Goal: Task Accomplishment & Management: Complete application form

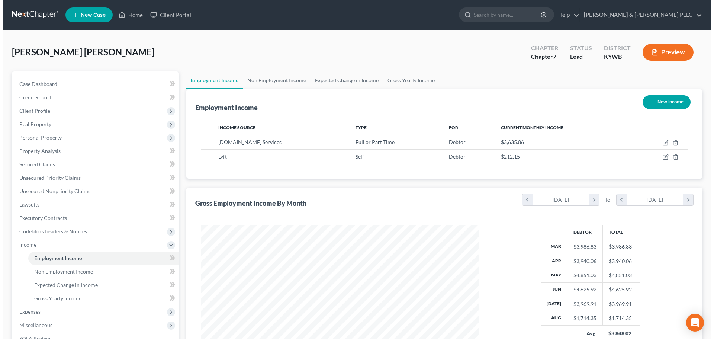
scroll to position [139, 292]
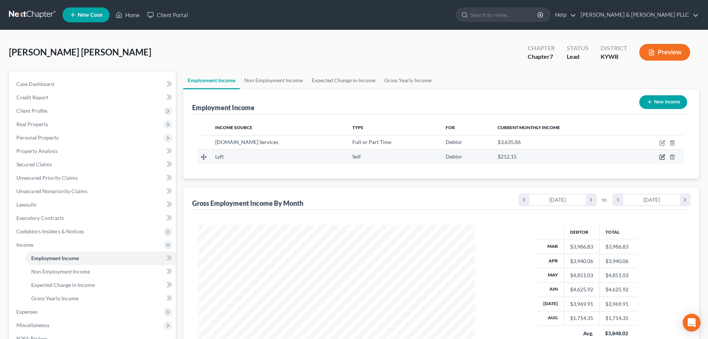
click at [663, 156] on icon "button" at bounding box center [662, 157] width 6 height 6
select select "1"
select select "0"
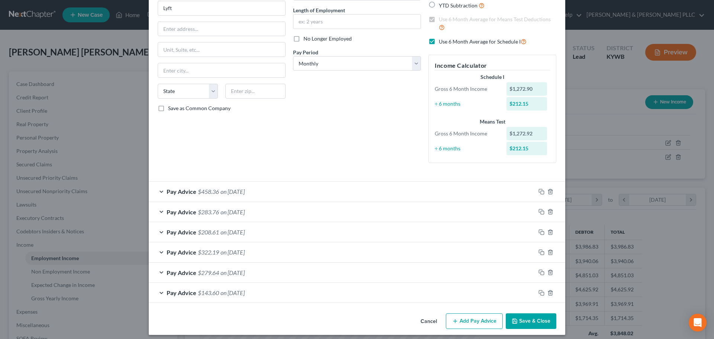
scroll to position [75, 0]
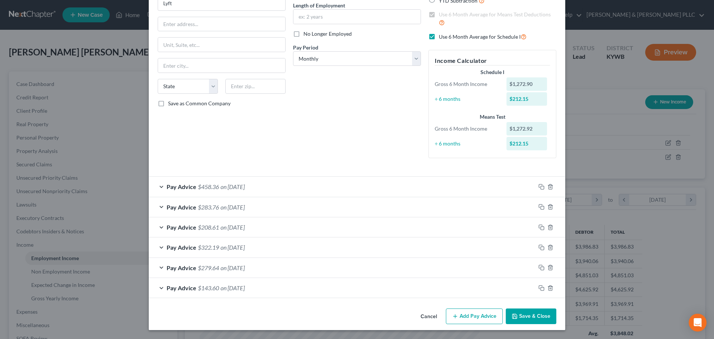
click at [159, 186] on div "Pay Advice $458.36 on [DATE]" at bounding box center [342, 187] width 387 height 20
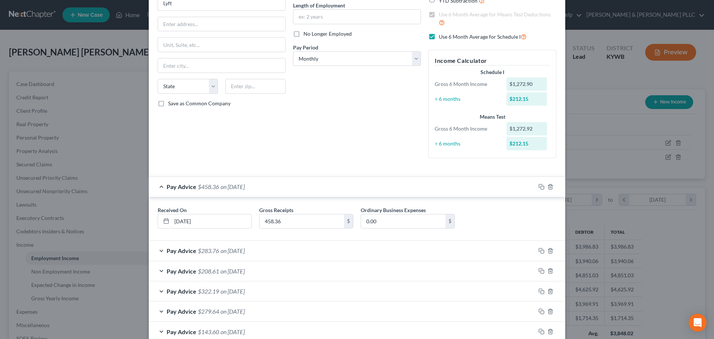
click at [159, 186] on div "Pay Advice $458.36 on [DATE]" at bounding box center [342, 187] width 387 height 20
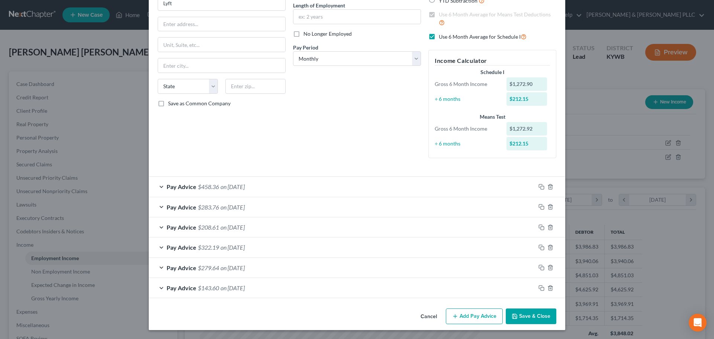
click at [158, 206] on div "Pay Advice $283.76 on [DATE]" at bounding box center [342, 207] width 387 height 20
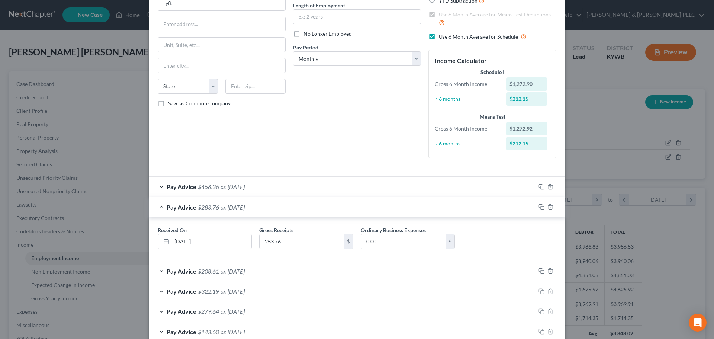
click at [158, 206] on div "Pay Advice $283.76 on [DATE]" at bounding box center [342, 207] width 387 height 20
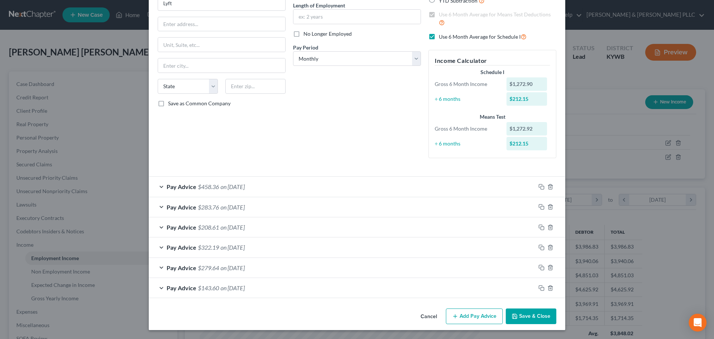
click at [158, 227] on div "Pay Advice $208.61 on [DATE]" at bounding box center [342, 227] width 387 height 20
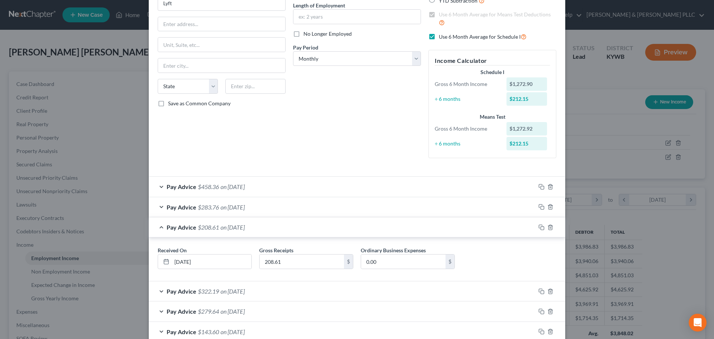
click at [158, 227] on div "Pay Advice $208.61 on [DATE]" at bounding box center [342, 227] width 387 height 20
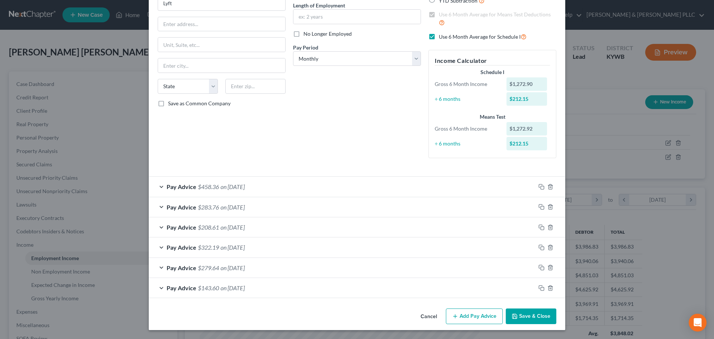
click at [160, 249] on div "Pay Advice $322.19 on [DATE]" at bounding box center [342, 247] width 387 height 20
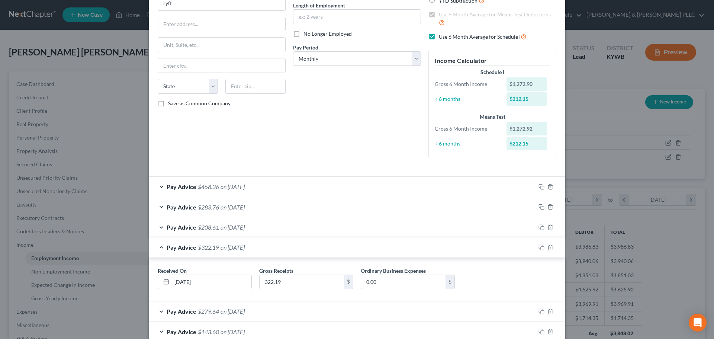
click at [160, 249] on div "Pay Advice $322.19 on [DATE]" at bounding box center [342, 247] width 387 height 20
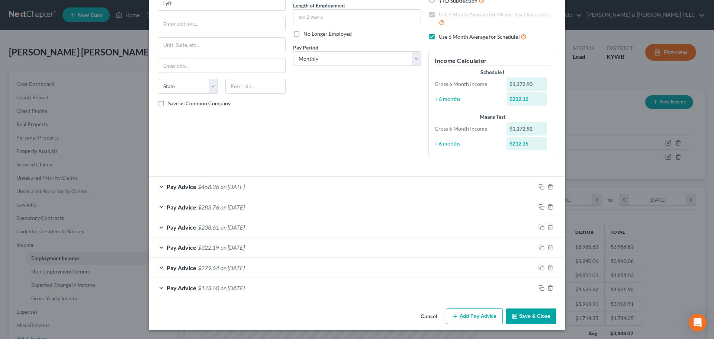
click at [160, 266] on div "Pay Advice $279.64 on [DATE]" at bounding box center [342, 268] width 387 height 20
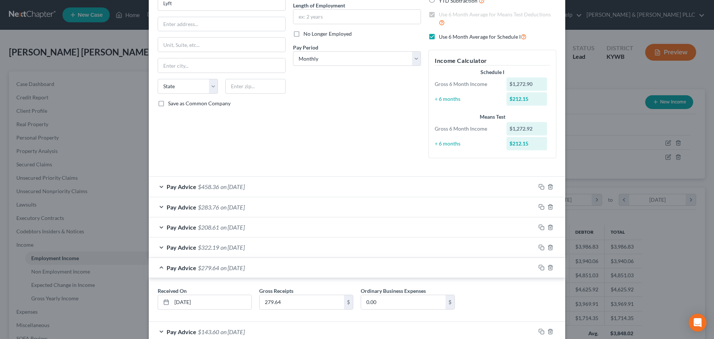
click at [160, 266] on div "Pay Advice $279.64 on [DATE]" at bounding box center [342, 268] width 387 height 20
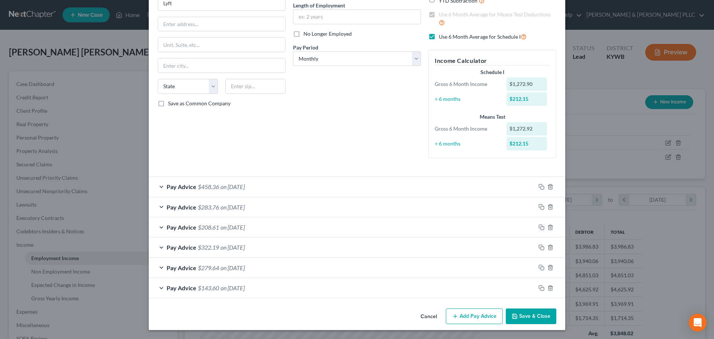
click at [158, 290] on div "Pay Advice $143.60 on [DATE]" at bounding box center [342, 288] width 387 height 20
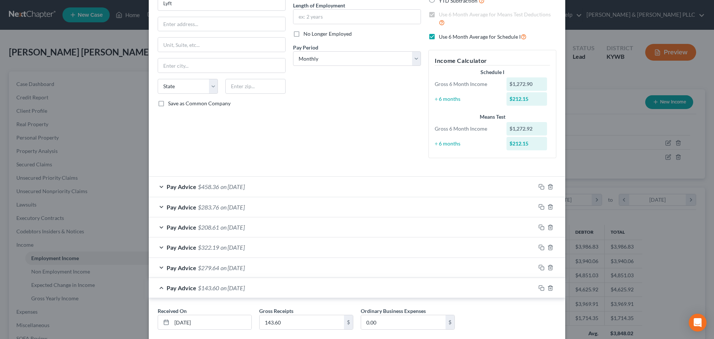
click at [158, 290] on div "Pay Advice $143.60 on [DATE]" at bounding box center [342, 288] width 387 height 20
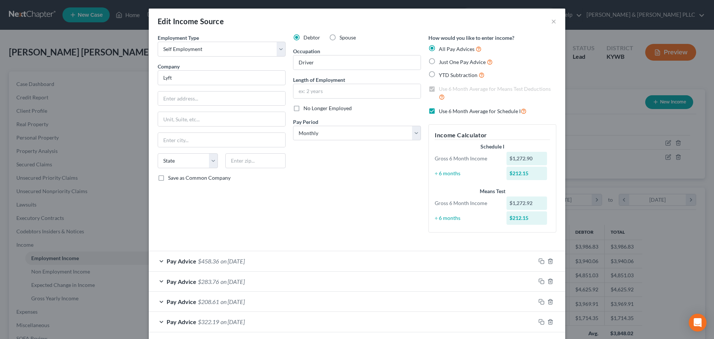
scroll to position [0, 0]
click at [328, 91] on input "text" at bounding box center [356, 91] width 127 height 14
type input "2 years"
click at [184, 98] on input "text" at bounding box center [221, 99] width 127 height 14
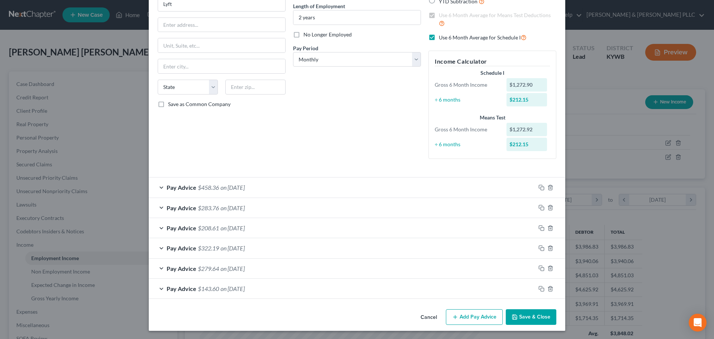
scroll to position [74, 0]
click at [158, 268] on div "Pay Advice $279.64 on [DATE]" at bounding box center [342, 268] width 387 height 20
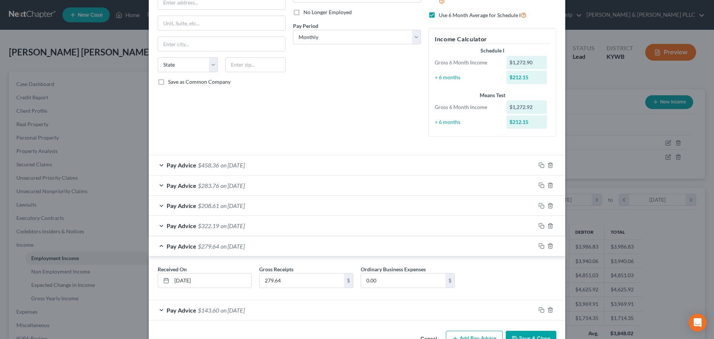
scroll to position [119, 0]
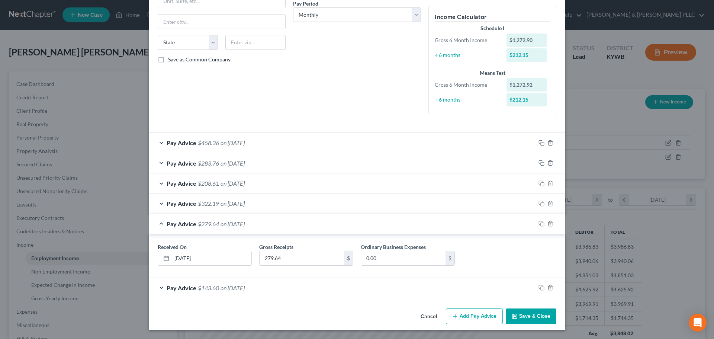
click at [160, 287] on div "Pay Advice $143.60 on [DATE]" at bounding box center [342, 288] width 387 height 20
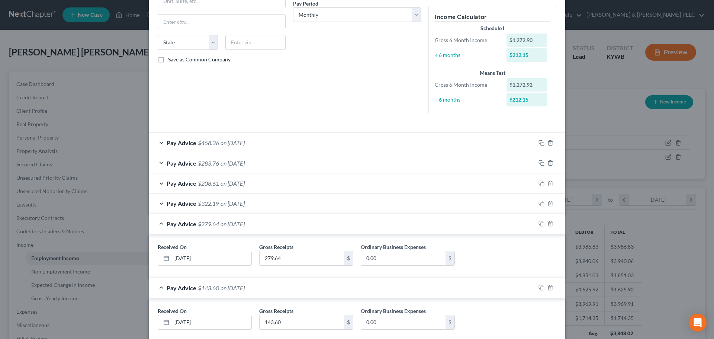
click at [160, 287] on div "Pay Advice $143.60 on [DATE]" at bounding box center [342, 288] width 387 height 20
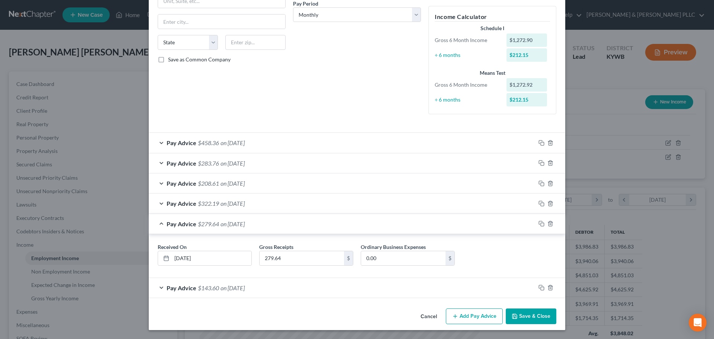
click at [159, 223] on div "Pay Advice $279.64 on [DATE]" at bounding box center [342, 224] width 387 height 20
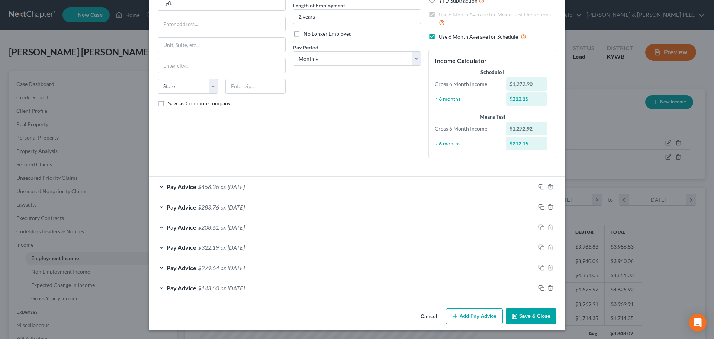
scroll to position [75, 0]
click at [158, 248] on div "Pay Advice $322.19 on [DATE]" at bounding box center [342, 247] width 387 height 20
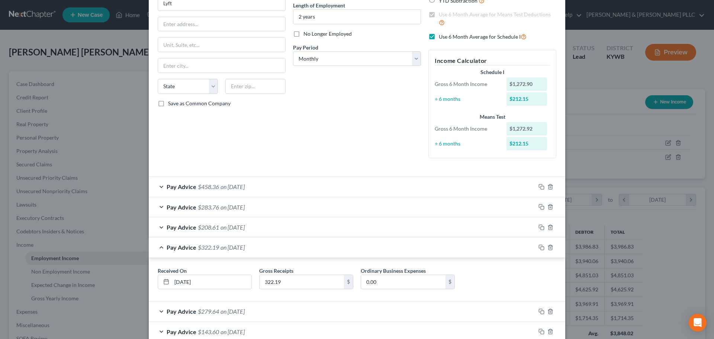
scroll to position [119, 0]
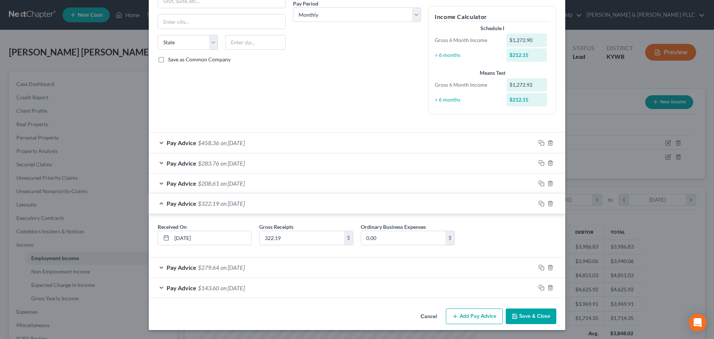
click at [158, 204] on div "Pay Advice $322.19 on [DATE]" at bounding box center [342, 203] width 387 height 20
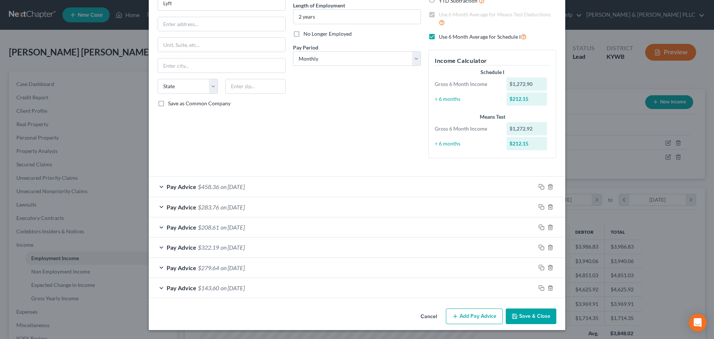
scroll to position [75, 0]
click at [159, 226] on div "Pay Advice $208.61 on [DATE]" at bounding box center [342, 227] width 387 height 20
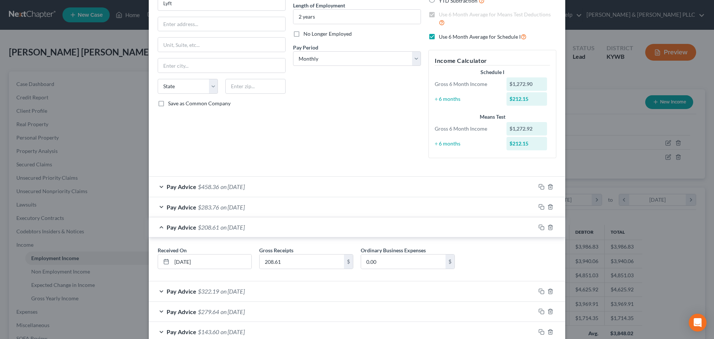
scroll to position [119, 0]
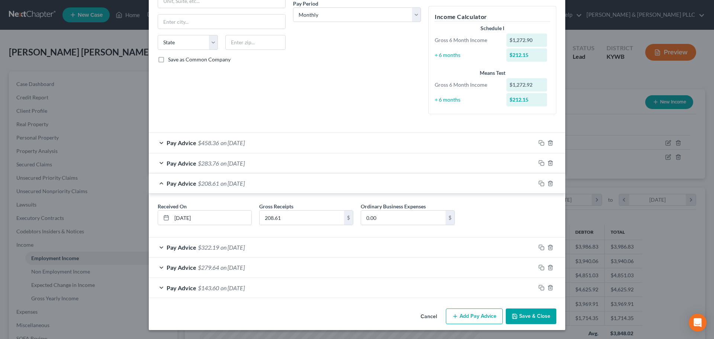
click at [159, 183] on div "Pay Advice $208.61 on [DATE]" at bounding box center [342, 183] width 387 height 20
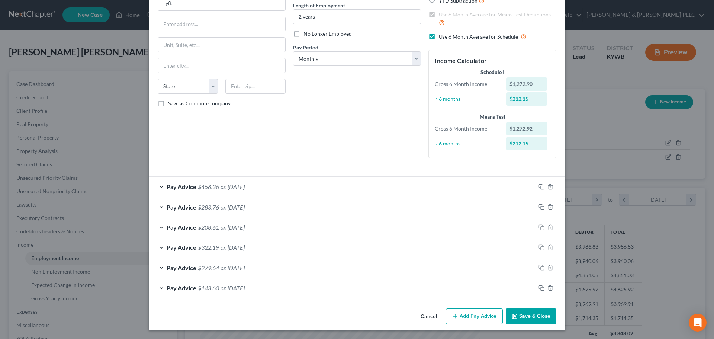
scroll to position [75, 0]
click at [158, 206] on div "Pay Advice $283.76 on [DATE]" at bounding box center [342, 207] width 387 height 20
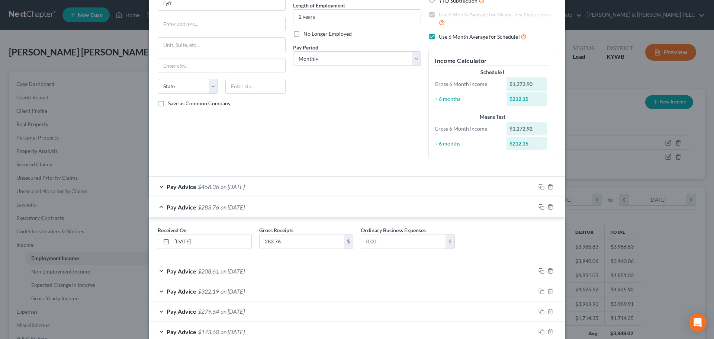
scroll to position [119, 0]
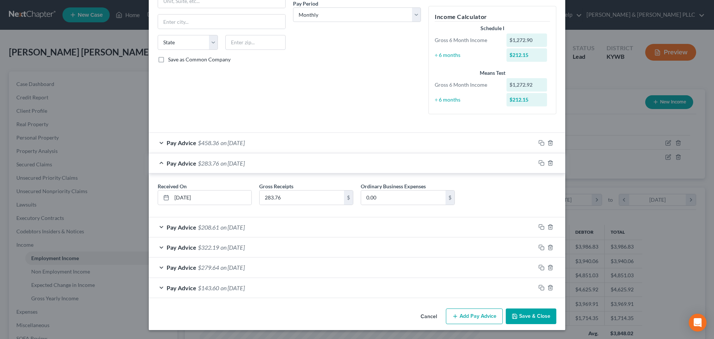
click at [158, 206] on div "Received On * [DATE] Gross Receipts 283.76 $ Ordinary Business Expenses 0.00 $" at bounding box center [357, 196] width 406 height 29
click at [159, 143] on div "Pay Advice $458.36 on [DATE]" at bounding box center [342, 143] width 387 height 20
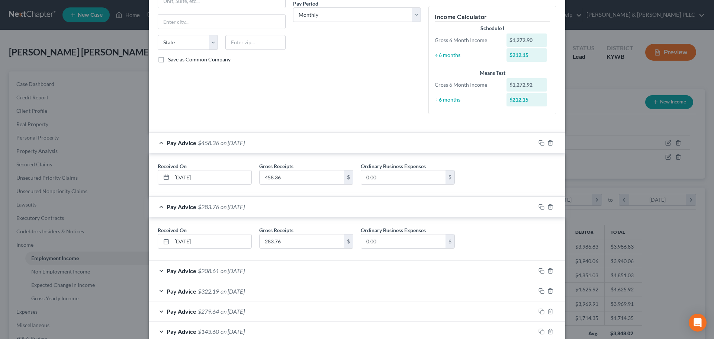
click at [157, 141] on div "Pay Advice $458.36 on [DATE]" at bounding box center [342, 143] width 387 height 20
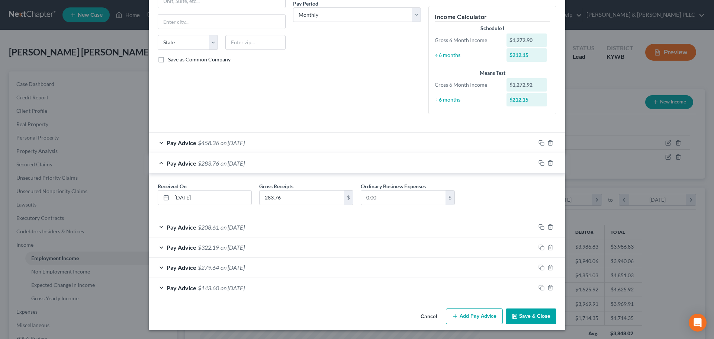
click at [160, 164] on div "Pay Advice $283.76 on [DATE]" at bounding box center [342, 163] width 387 height 20
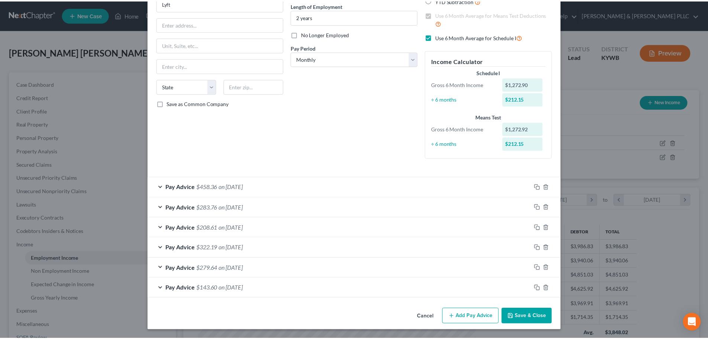
scroll to position [75, 0]
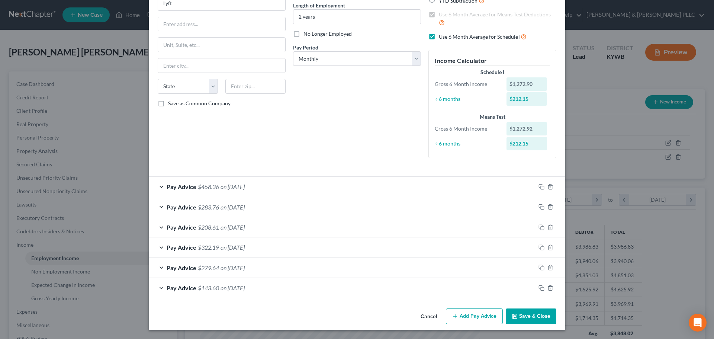
click at [539, 314] on button "Save & Close" at bounding box center [530, 316] width 51 height 16
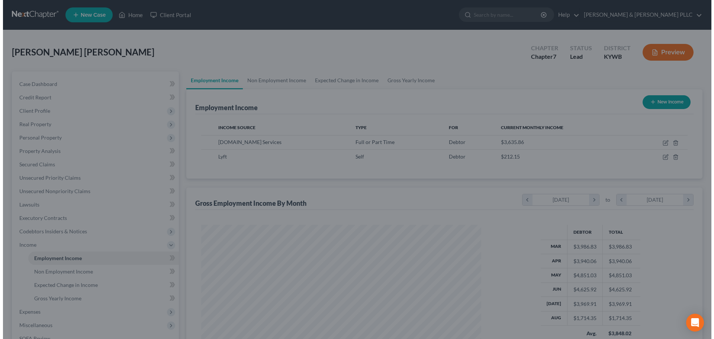
scroll to position [371516, 371362]
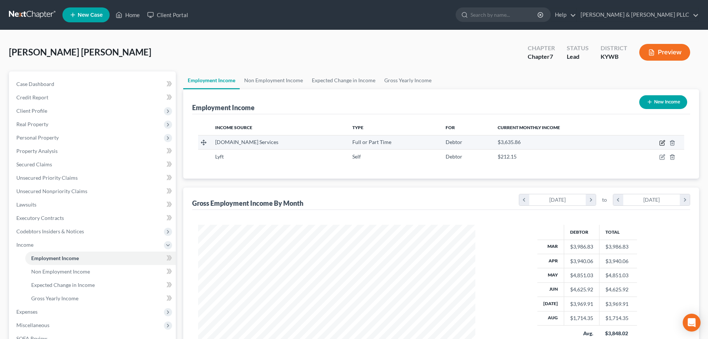
click at [663, 141] on icon "button" at bounding box center [662, 141] width 3 height 3
select select "0"
select select "50"
select select "3"
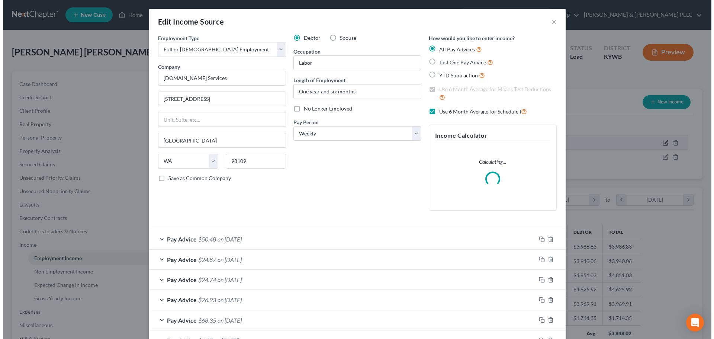
scroll to position [140, 295]
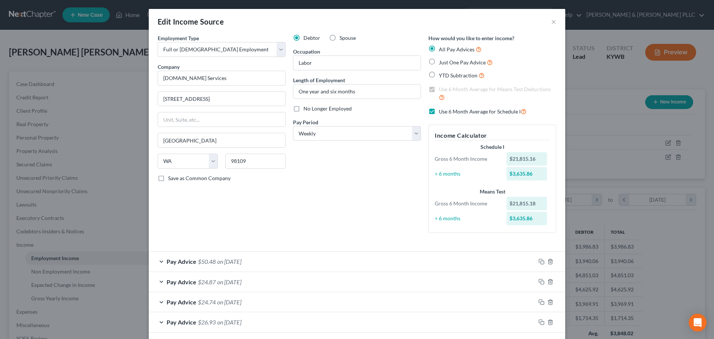
click at [158, 263] on div "Pay Advice $50.48 on [DATE]" at bounding box center [342, 261] width 387 height 20
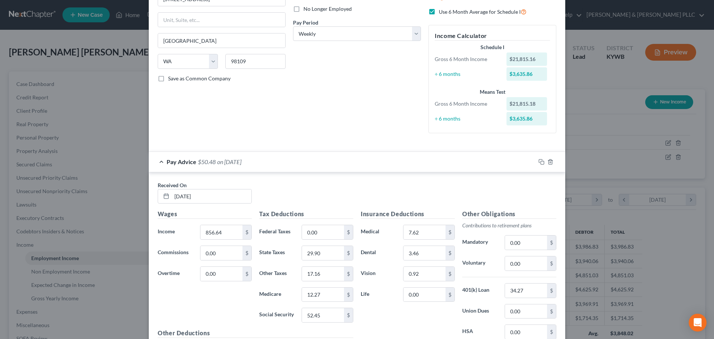
scroll to position [111, 0]
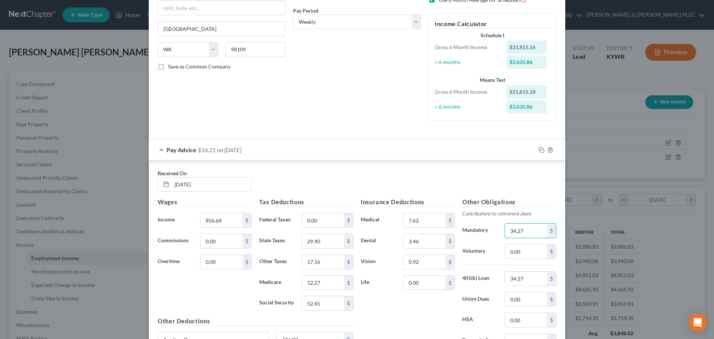
type input "34.27"
click at [513, 275] on input "text" at bounding box center [526, 278] width 42 height 14
type input "0.00"
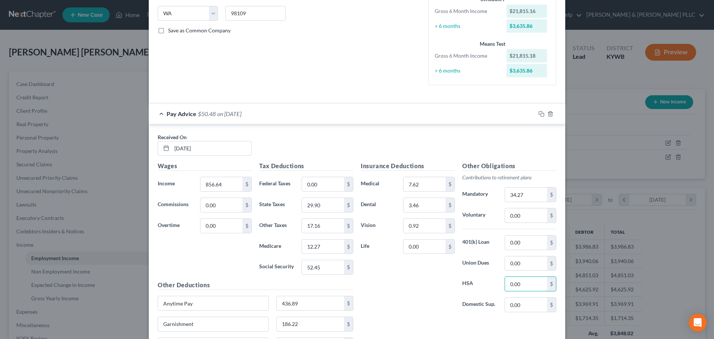
scroll to position [223, 0]
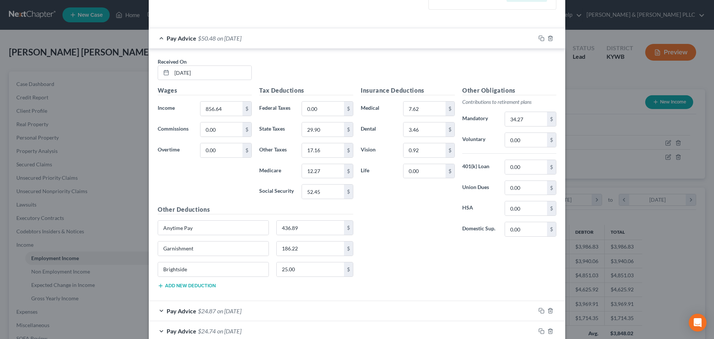
click at [161, 39] on div "Pay Advice $50.48 on [DATE]" at bounding box center [342, 38] width 387 height 20
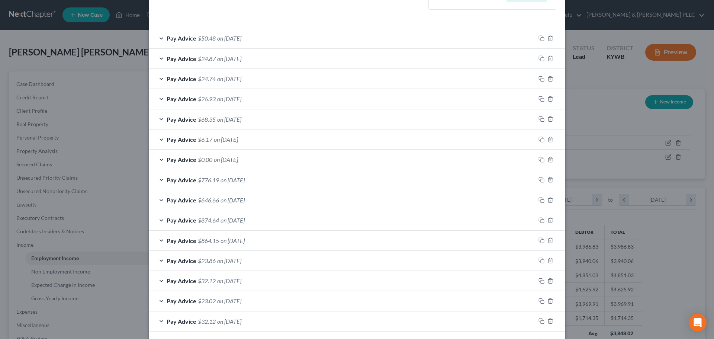
click at [160, 58] on div "Pay Advice $24.87 on [DATE]" at bounding box center [342, 59] width 387 height 20
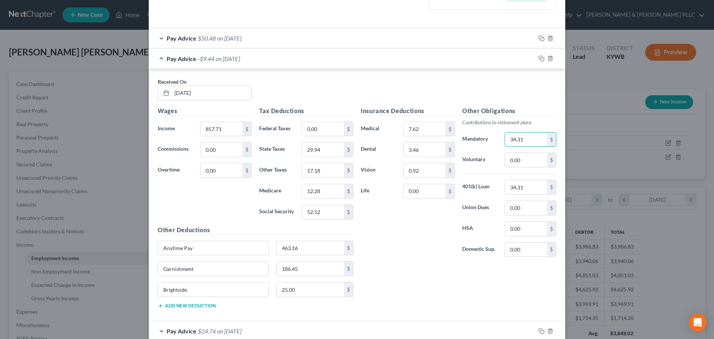
type input "34.31"
type input "0"
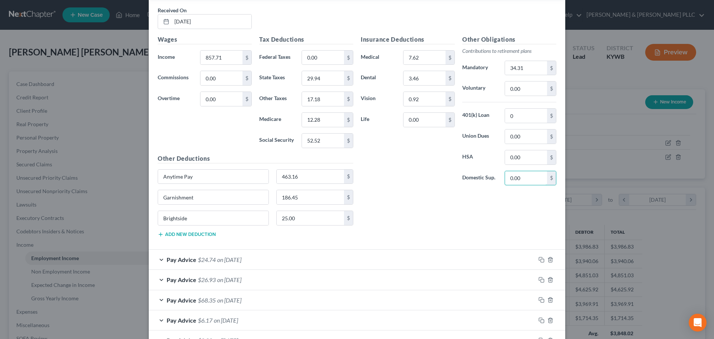
scroll to position [297, 0]
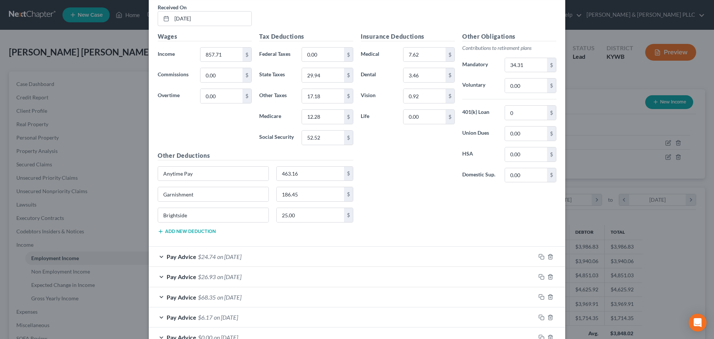
click at [159, 256] on div "Pay Advice $24.74 on [DATE]" at bounding box center [342, 256] width 387 height 20
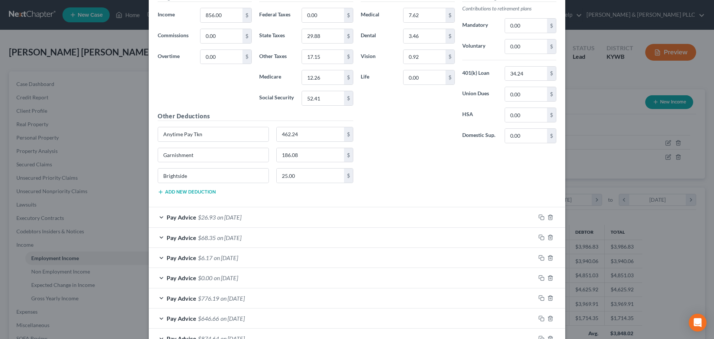
scroll to position [632, 0]
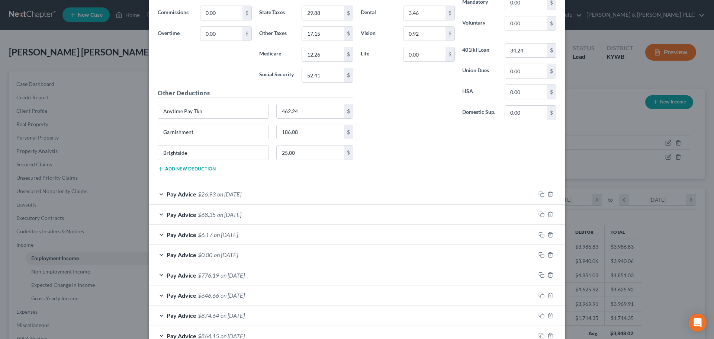
click at [160, 195] on div "Pay Advice $26.93 on [DATE]" at bounding box center [342, 194] width 387 height 20
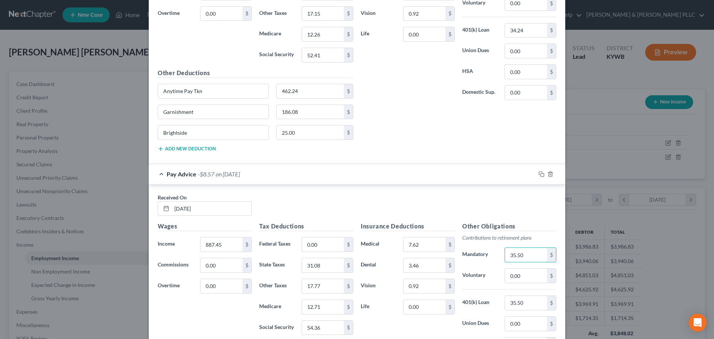
scroll to position [669, 0]
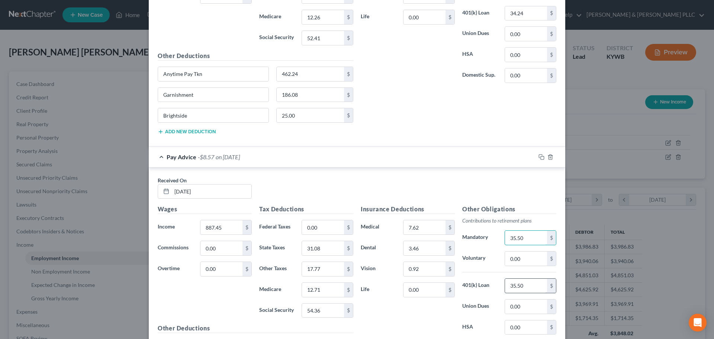
type input "35.50"
type input "0.00"
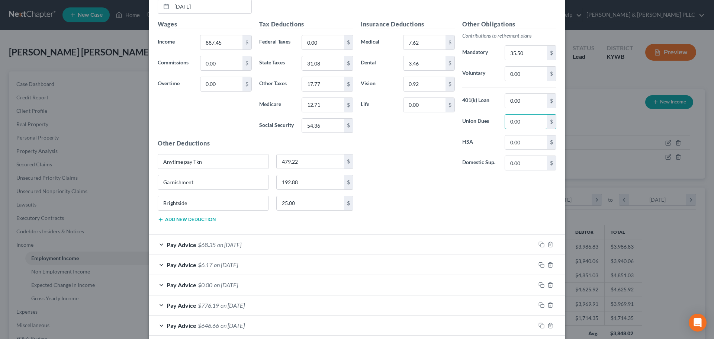
scroll to position [855, 0]
click at [160, 242] on div "Pay Advice $68.35 on [DATE]" at bounding box center [342, 243] width 387 height 20
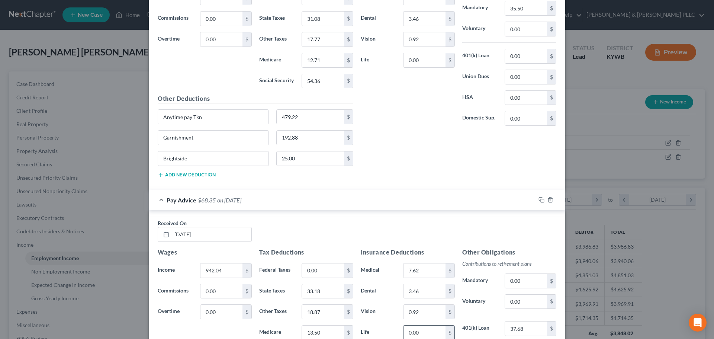
scroll to position [966, 0]
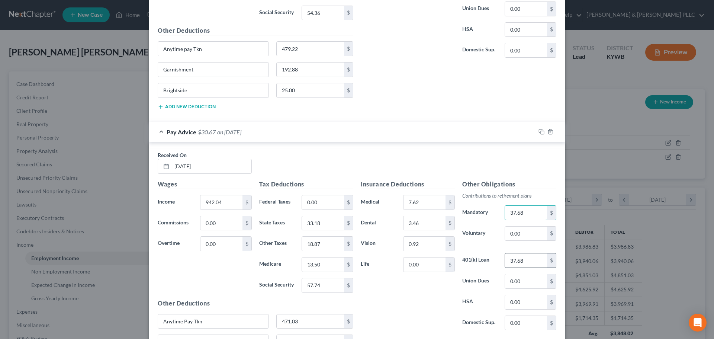
type input "37.68"
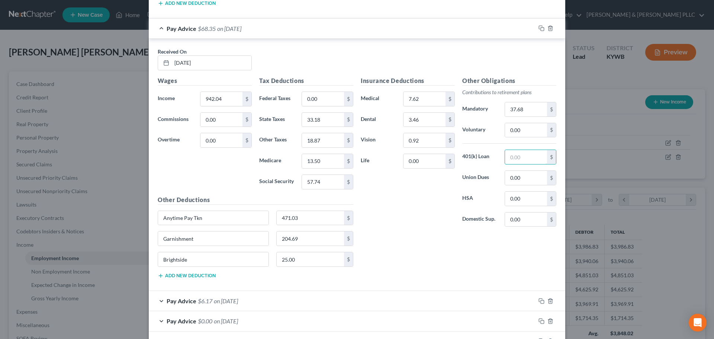
scroll to position [1115, 0]
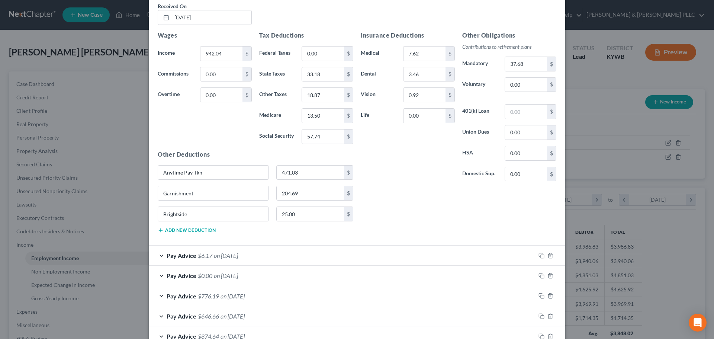
click at [157, 255] on div "Pay Advice $6.17 on [DATE]" at bounding box center [342, 255] width 387 height 20
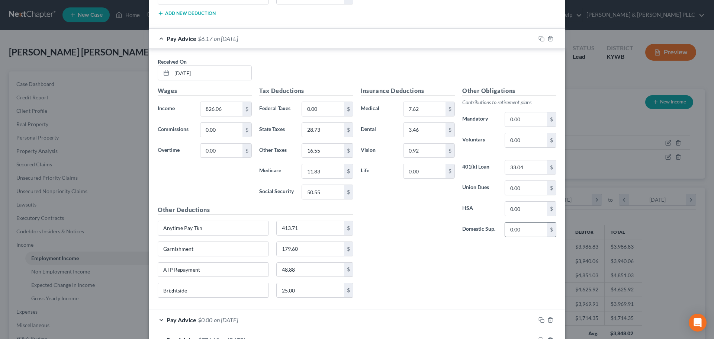
scroll to position [1338, 0]
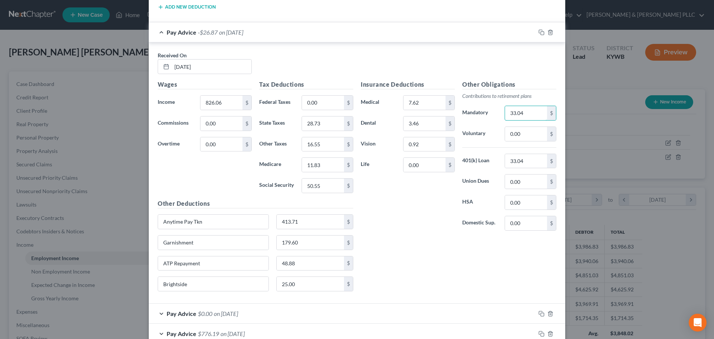
type input "33.04"
type input "0.00"
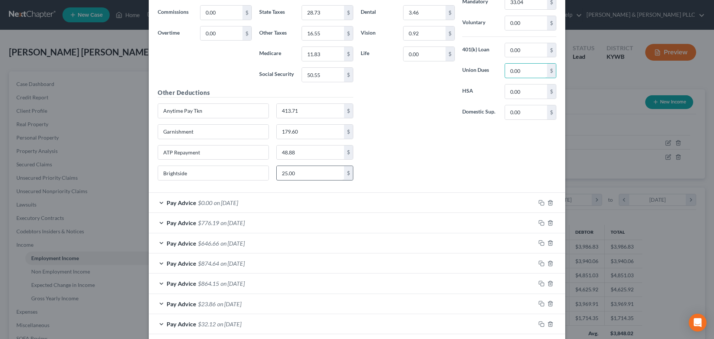
scroll to position [1449, 0]
click at [158, 202] on div "Pay Advice $0.00 on [DATE]" at bounding box center [342, 202] width 387 height 20
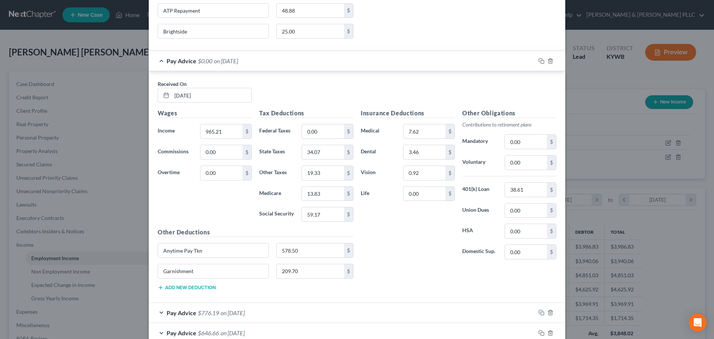
scroll to position [1635, 0]
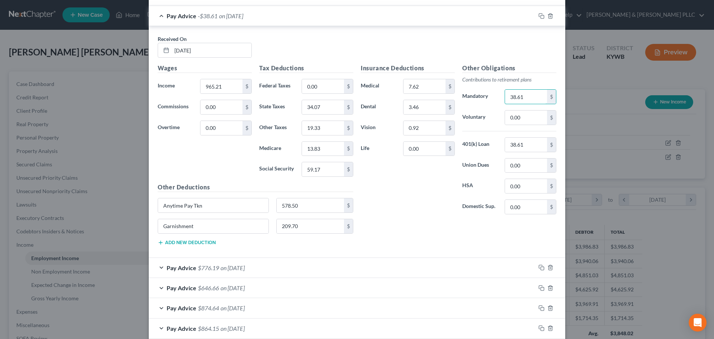
type input "38.61"
type input "0.00"
click at [159, 268] on div "Pay Advice $776.19 on [DATE]" at bounding box center [342, 268] width 387 height 20
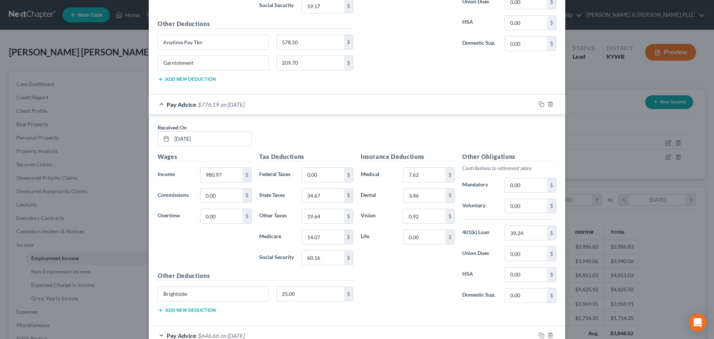
scroll to position [1821, 0]
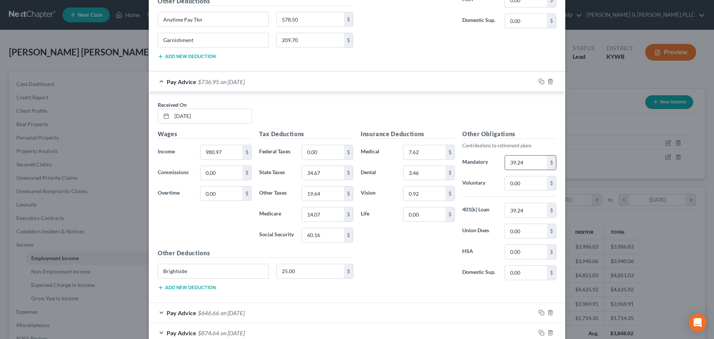
type input "39.24"
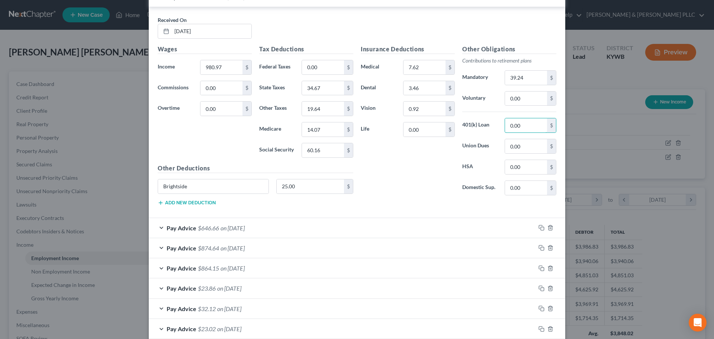
scroll to position [1933, 0]
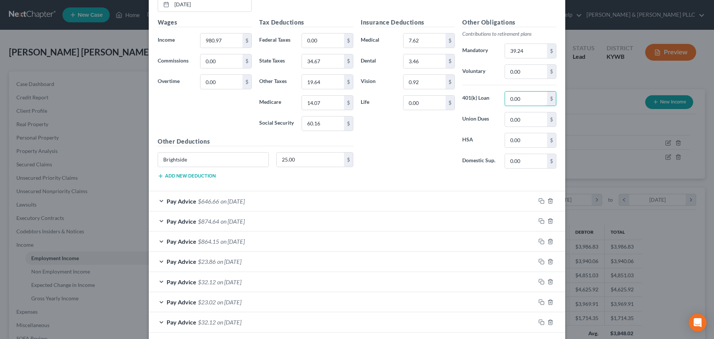
type input "0.00"
click at [159, 201] on div "Pay Advice $646.66 on [DATE]" at bounding box center [342, 201] width 387 height 20
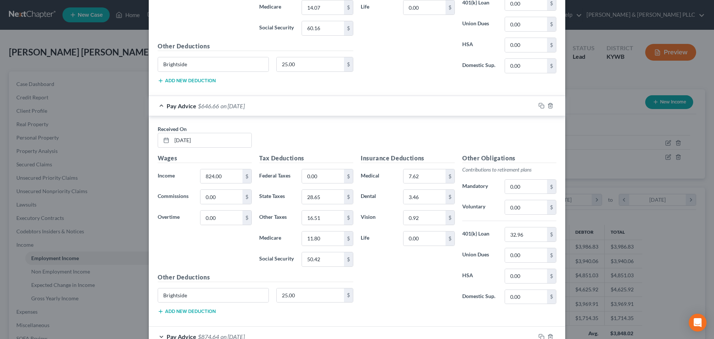
scroll to position [2044, 0]
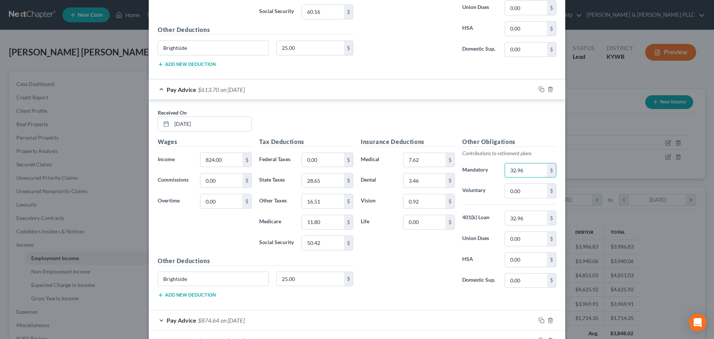
type input "32.96"
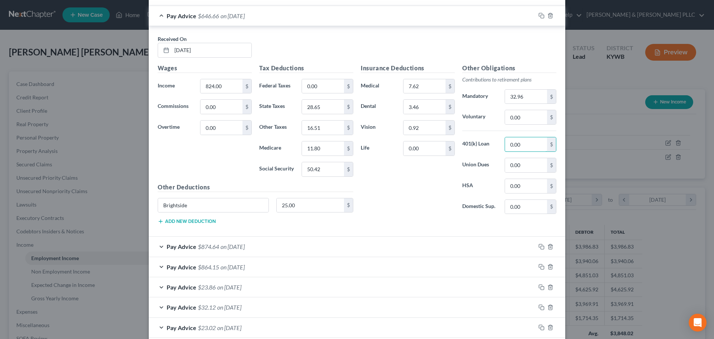
scroll to position [2156, 0]
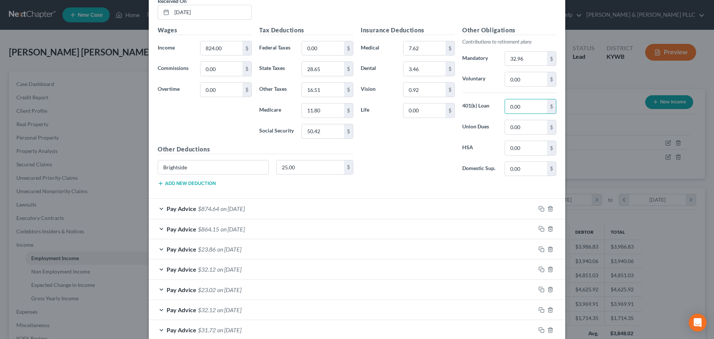
type input "0.00"
click at [159, 208] on div "Pay Advice $874.64 on [DATE]" at bounding box center [342, 208] width 387 height 20
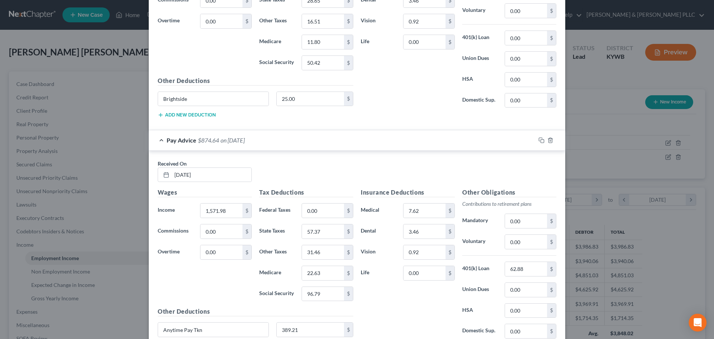
scroll to position [2230, 0]
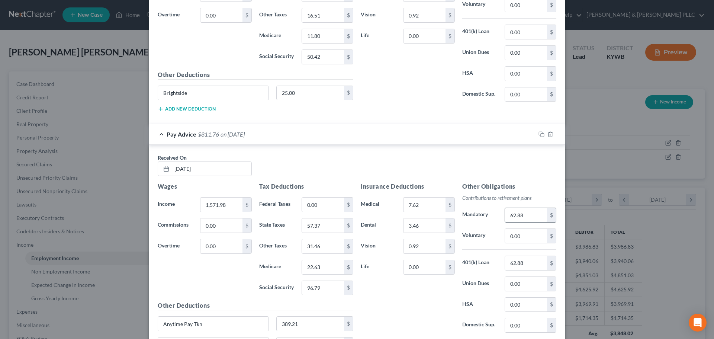
type input "62.88"
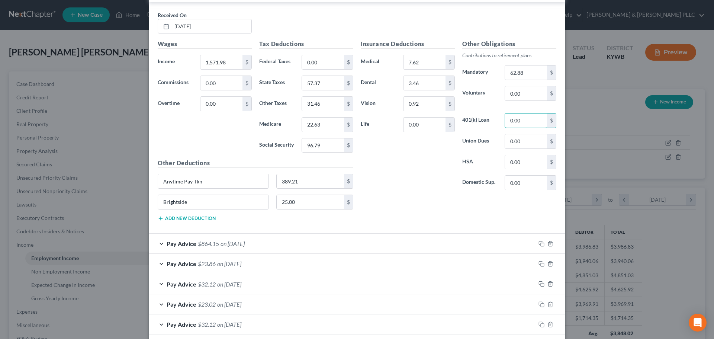
scroll to position [2379, 0]
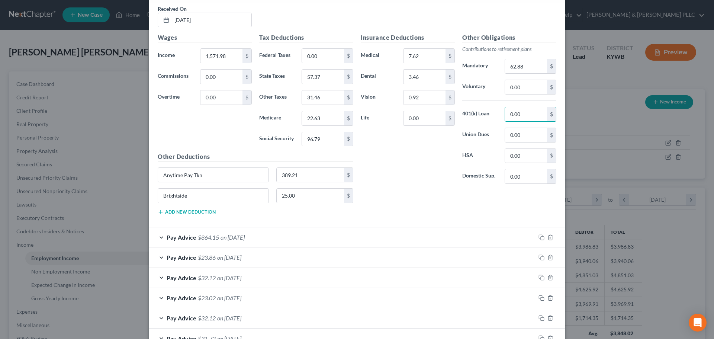
type input "0.00"
click at [159, 236] on div "Pay Advice $864.15 on [DATE]" at bounding box center [342, 237] width 387 height 20
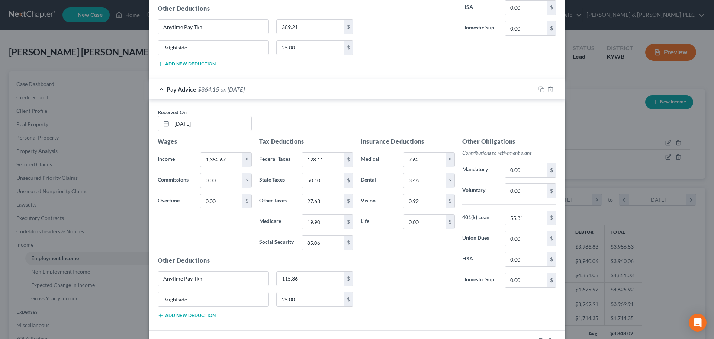
scroll to position [2527, 0]
type input "55.31"
type input "0.00"
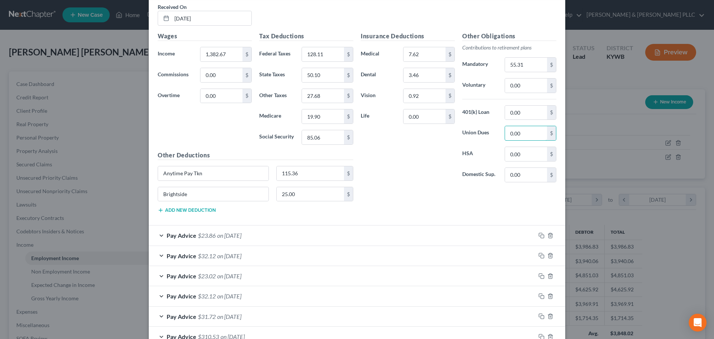
scroll to position [2639, 0]
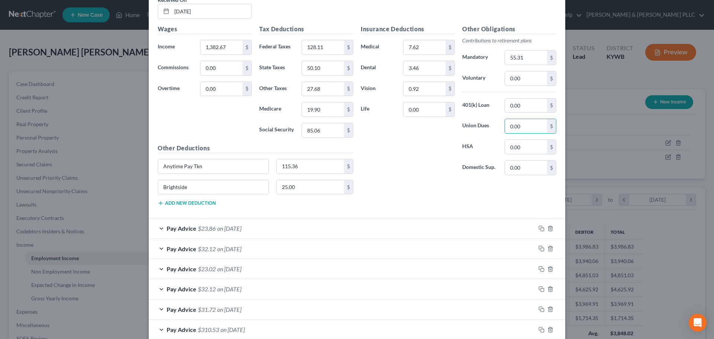
click at [158, 229] on div "Pay Advice $23.86 on [DATE]" at bounding box center [342, 228] width 387 height 20
